Goal: Information Seeking & Learning: Learn about a topic

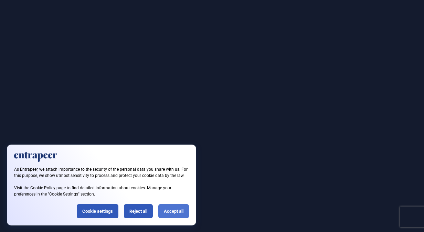
click at [158, 210] on div "Accept all" at bounding box center [173, 211] width 31 height 14
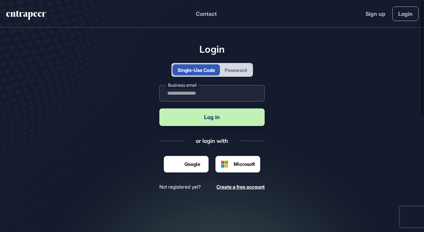
click at [186, 94] on input "text" at bounding box center [211, 93] width 105 height 17
type input "**********"
click at [208, 119] on button "Log in" at bounding box center [211, 117] width 105 height 18
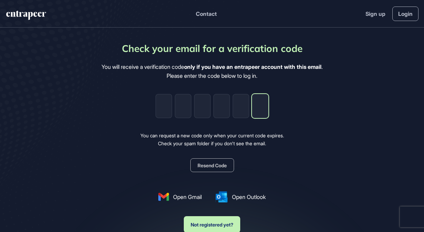
paste input "*"
type input "*"
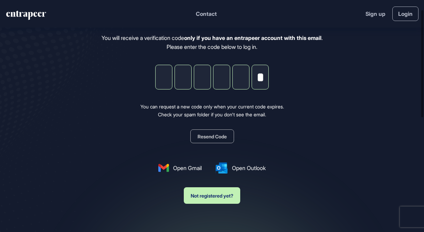
scroll to position [103, 0]
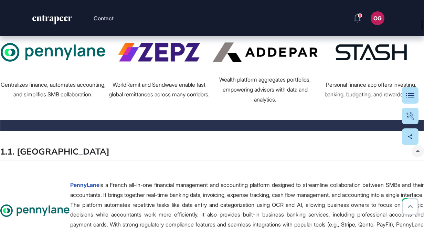
scroll to position [894, 0]
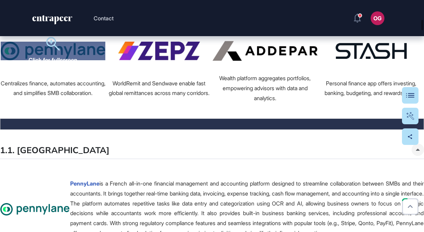
click at [53, 60] on div "Click for fullscreen" at bounding box center [53, 51] width 105 height 19
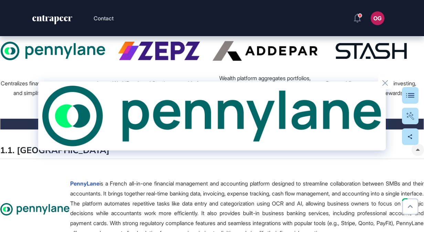
click at [18, 83] on div at bounding box center [212, 116] width 424 height 232
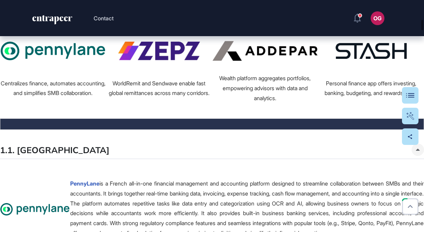
click at [53, 93] on div "Centralizes finance, automates accounting, and simplifies SMB collaboration." at bounding box center [52, 88] width 105 height 20
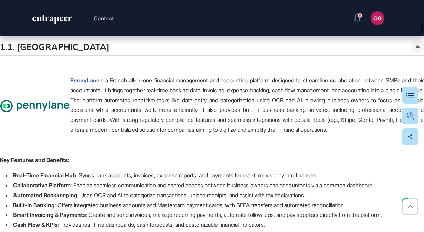
scroll to position [1031, 0]
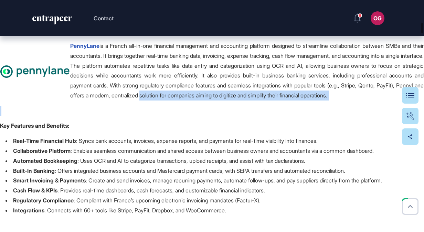
drag, startPoint x: 114, startPoint y: 129, endPoint x: 261, endPoint y: 107, distance: 147.9
click at [261, 107] on span "Click for fullscreen PennyLane is a French all-in-one financial management and …" at bounding box center [212, 175] width 424 height 301
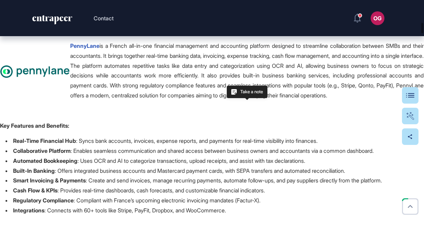
click at [119, 80] on p "PennyLane is a French all-in-one financial management and accounting platform d…" at bounding box center [246, 70] width 353 height 59
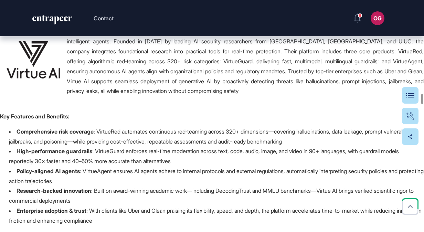
scroll to position [4332, 0]
